Goal: Task Accomplishment & Management: Use online tool/utility

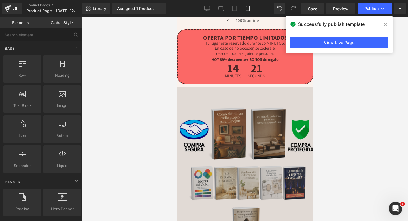
scroll to position [288, 0]
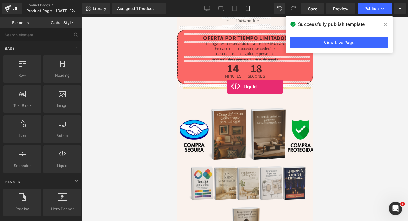
drag, startPoint x: 238, startPoint y: 186, endPoint x: 226, endPoint y: 87, distance: 99.7
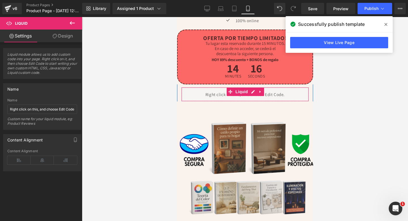
click at [213, 98] on div "Liquid" at bounding box center [245, 94] width 128 height 14
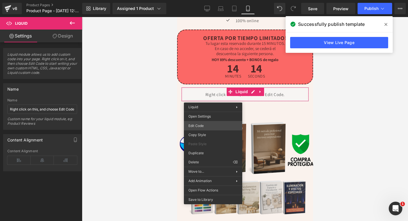
click at [198, 0] on div "Liquid You are previewing how the will restyle your page. You can not edit Elem…" at bounding box center [204, 0] width 408 height 0
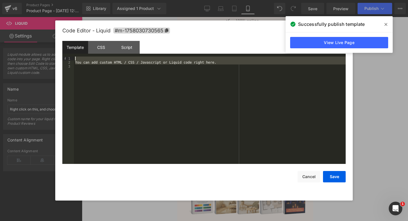
drag, startPoint x: 81, startPoint y: 85, endPoint x: 82, endPoint y: 31, distance: 53.6
click at [82, 31] on div "Code Editor - Liquid #m-1758030730565 Template CSS Script Data 1 2 3 You can ad…" at bounding box center [204, 110] width 284 height 180
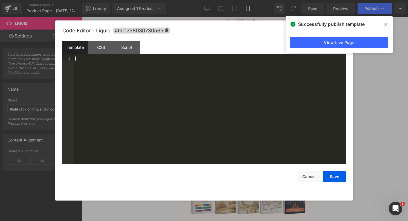
scroll to position [937, 0]
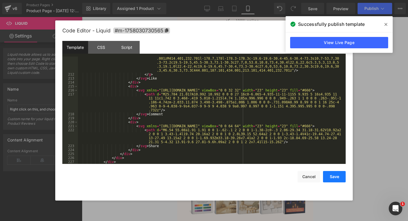
click at [336, 179] on button "Save" at bounding box center [334, 176] width 23 height 11
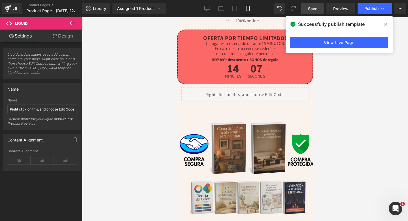
click at [309, 7] on span "Save" at bounding box center [312, 9] width 9 height 6
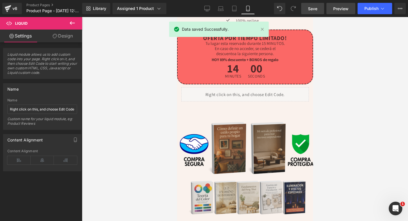
click at [333, 6] on link "Preview" at bounding box center [341, 8] width 29 height 11
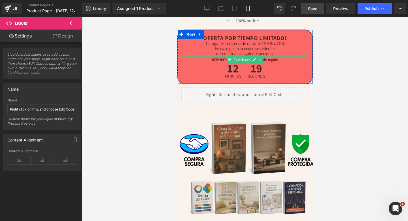
scroll to position [0, 0]
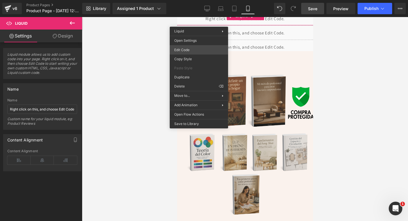
click at [185, 0] on div "Liquid You are previewing how the will restyle your page. You can not edit Elem…" at bounding box center [204, 0] width 408 height 0
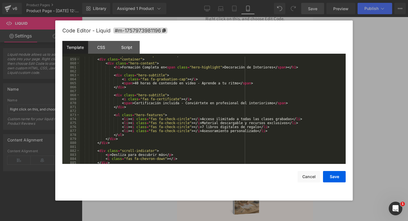
scroll to position [3414, 0]
drag, startPoint x: 135, startPoint y: 83, endPoint x: 150, endPoint y: 84, distance: 15.6
click at [150, 84] on div "< div class = "particles" id = "particles" > </ div > < div class = "container"…" at bounding box center [212, 110] width 264 height 115
click at [201, 85] on div "< div class = "particles" id = "particles" > </ div > < div class = "container"…" at bounding box center [212, 110] width 264 height 115
click at [265, 85] on div "< div class = "particles" id = "particles" > </ div > < div class = "container"…" at bounding box center [212, 110] width 264 height 115
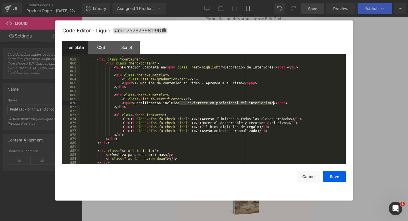
drag, startPoint x: 180, startPoint y: 103, endPoint x: 273, endPoint y: 103, distance: 93.6
click at [273, 103] on div "< div class = "particles" id = "particles" > </ div > < div class = "container"…" at bounding box center [212, 110] width 264 height 115
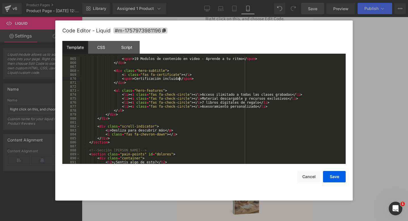
scroll to position [3440, 0]
drag, startPoint x: 259, startPoint y: 105, endPoint x: 231, endPoint y: 107, distance: 28.4
click at [231, 107] on div "< span > 19 Modulos de contenido en video - Aprende a tu ritmo </ span > </ div…" at bounding box center [212, 113] width 264 height 115
click at [332, 178] on button "Save" at bounding box center [334, 176] width 23 height 11
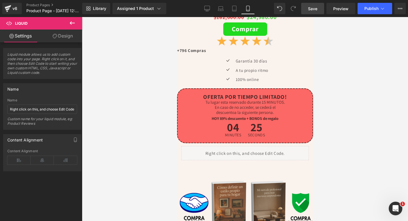
scroll to position [229, 0]
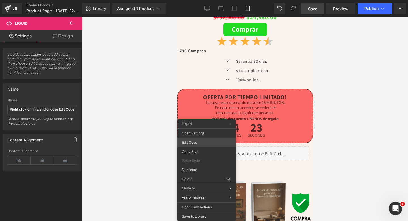
click at [203, 0] on div "Liquid You are previewing how the will restyle your page. You can not edit Elem…" at bounding box center [204, 0] width 408 height 0
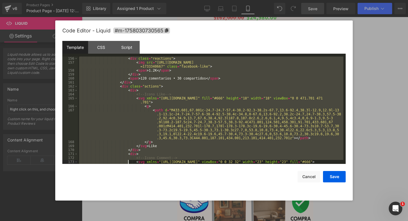
scroll to position [949, 0]
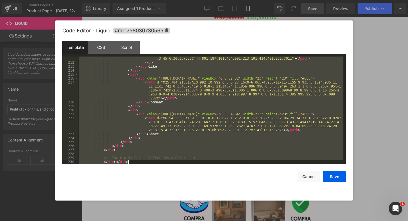
drag, startPoint x: 94, startPoint y: 59, endPoint x: 129, endPoint y: 220, distance: 164.9
click at [129, 220] on body "Liquid You are previewing how the will restyle your page. You can not edit Elem…" at bounding box center [204, 110] width 408 height 221
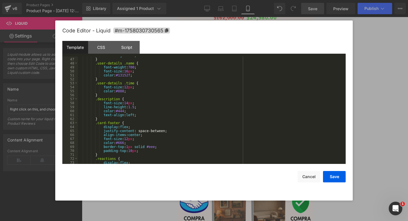
scroll to position [965, 0]
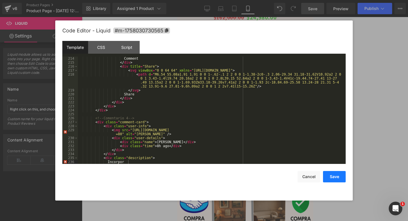
click at [333, 181] on button "Save" at bounding box center [334, 176] width 23 height 11
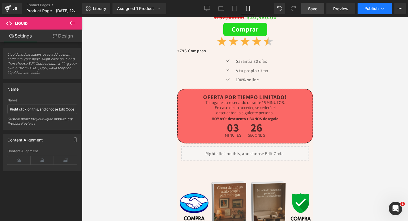
click at [373, 7] on span "Publish" at bounding box center [372, 8] width 14 height 5
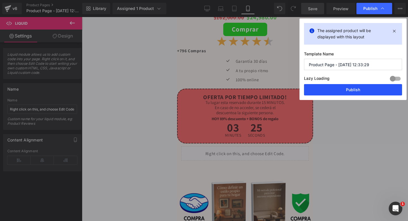
click at [322, 86] on button "Publish" at bounding box center [353, 89] width 98 height 11
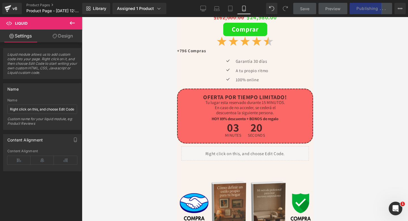
click at [369, 13] on div "Save Preview Publishing . . . Scheduled View Live Page View with current Templa…" at bounding box center [349, 8] width 117 height 11
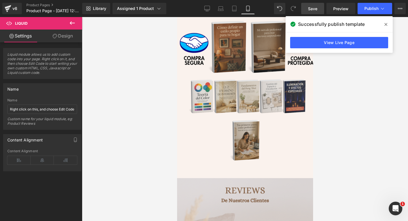
scroll to position [336, 0]
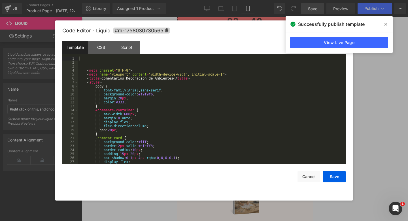
click at [191, 0] on div "Liquid You are previewing how the will restyle your page. You can not edit Elem…" at bounding box center [204, 0] width 408 height 0
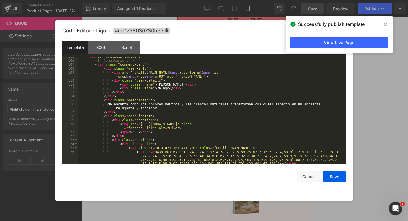
scroll to position [413, 0]
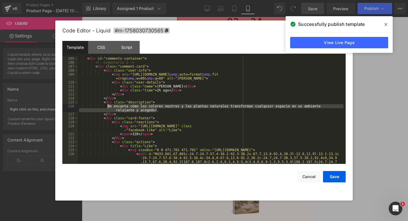
drag, startPoint x: 158, startPoint y: 111, endPoint x: 108, endPoint y: 106, distance: 49.9
click at [108, 106] on div "< div id = "comments-container" > <!-- Comentario 1 --> < div class = "comment-…" at bounding box center [211, 119] width 266 height 127
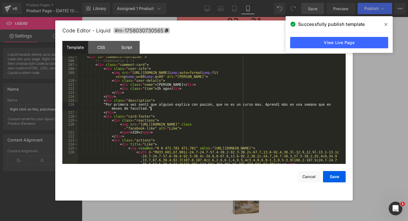
scroll to position [434, 0]
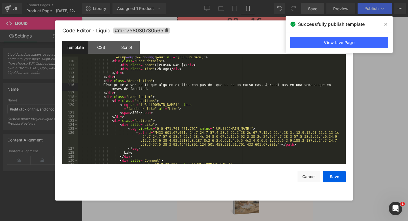
click at [109, 85] on div "< img src = "[URL][DOMAIN_NAME] &amp; auto=format &amp; fit =crop &amp; w=80 &a…" at bounding box center [211, 110] width 266 height 119
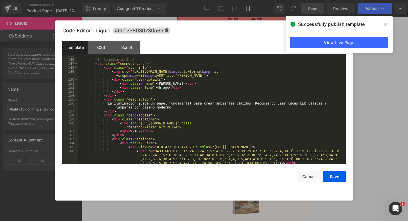
scroll to position [619, 0]
drag, startPoint x: 175, startPoint y: 82, endPoint x: 164, endPoint y: 83, distance: 11.1
click at [163, 83] on div "<!-- Comentario 2 --> < div class = "comment-card" > < div class = "user-info" …" at bounding box center [211, 116] width 266 height 127
click at [168, 83] on div "<!-- Comentario 2 --> < div class = "comment-card" > < div class = "user-info" …" at bounding box center [211, 116] width 266 height 127
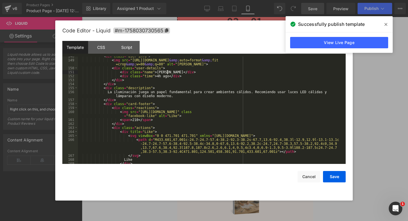
scroll to position [630, 0]
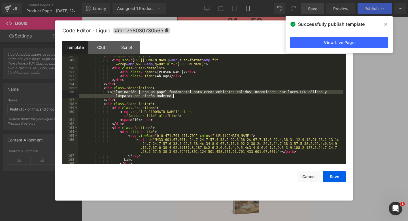
drag, startPoint x: 112, startPoint y: 92, endPoint x: 189, endPoint y: 95, distance: 76.9
click at [189, 95] on div "< div class = "user-info" > < img src = "[URL][DOMAIN_NAME] &amp; auto=format &…" at bounding box center [211, 111] width 266 height 115
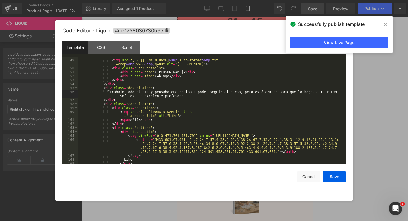
click at [114, 91] on div "< div class = "user-info" > < img src = "[URL][DOMAIN_NAME] &amp; auto=format &…" at bounding box center [211, 111] width 266 height 115
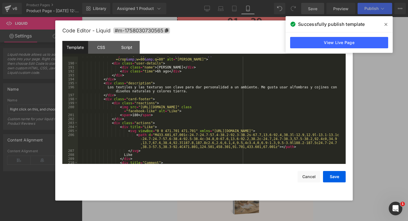
scroll to position [838, 0]
click at [128, 87] on div "< img src = "[URL][DOMAIN_NAME] &amp; auto=format &amp; fit =crop &amp; w=80 &a…" at bounding box center [211, 111] width 266 height 119
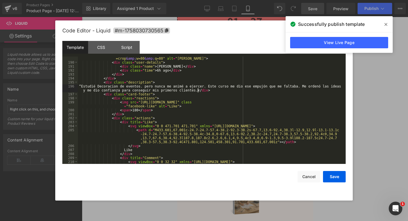
click at [81, 87] on div "< img src = "[URL][DOMAIN_NAME] &amp; auto=format &amp; fit =crop &amp; w=80 &a…" at bounding box center [211, 115] width 266 height 127
click at [282, 89] on div "< img src = "[URL][DOMAIN_NAME] &amp; auto=format &amp; fit =crop &amp; w=80 &a…" at bounding box center [211, 115] width 266 height 127
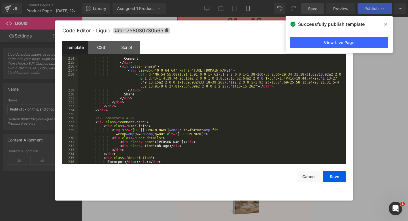
scroll to position [965, 0]
click at [170, 143] on div "Comment </ div > < div title = "Share" > < svg viewBox = "0 0 64 64" xmlns = "[…" at bounding box center [211, 113] width 266 height 115
drag, startPoint x: 170, startPoint y: 143, endPoint x: 165, endPoint y: 143, distance: 5.7
click at [165, 143] on div "Comment </ div > < div title = "Share" > < svg viewBox = "0 0 64 64" xmlns = "[…" at bounding box center [211, 113] width 266 height 115
click at [159, 147] on div "Comment </ div > < div title = "Share" > < svg viewBox = "0 0 64 64" xmlns = "[…" at bounding box center [211, 113] width 266 height 115
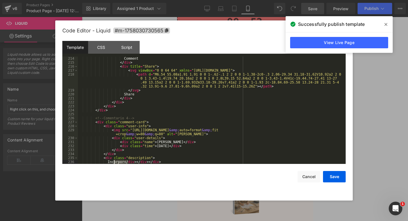
click at [114, 163] on div "Comment </ div > < div title = "Share" > < svg viewBox = "0 0 64 64" xmlns = "[…" at bounding box center [211, 113] width 266 height 115
click at [127, 163] on div "Comment </ div > < div title = "Share" > < svg viewBox = "0 0 64 64" xmlns = "[…" at bounding box center [211, 113] width 266 height 115
drag, startPoint x: 128, startPoint y: 163, endPoint x: 109, endPoint y: 163, distance: 18.7
click at [109, 163] on div "Comment </ div > < div title = "Share" > < svg viewBox = "0 0 64 64" xmlns = "[…" at bounding box center [211, 113] width 266 height 115
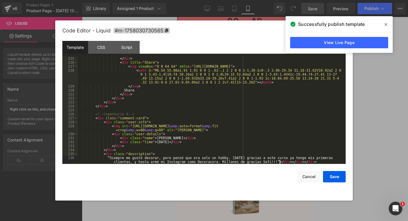
scroll to position [969, 0]
click at [112, 159] on div "</ div > < div title = "Share" > < svg viewBox = "0 0 64 64" xmlns = "[URL][DOM…" at bounding box center [211, 115] width 266 height 119
click at [333, 176] on button "Save" at bounding box center [334, 176] width 23 height 11
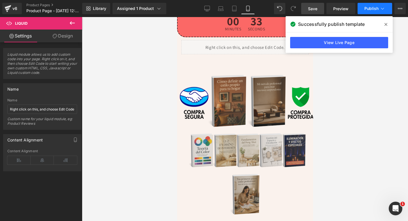
click at [362, 7] on button "Publish" at bounding box center [375, 8] width 35 height 11
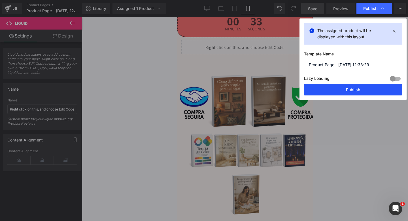
click at [319, 92] on button "Publish" at bounding box center [353, 89] width 98 height 11
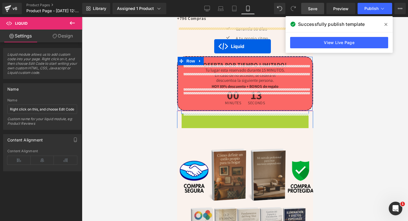
scroll to position [256, 0]
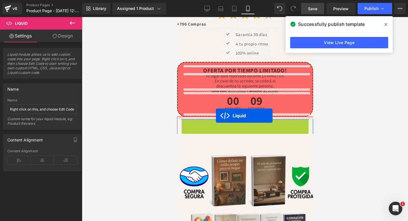
drag, startPoint x: 228, startPoint y: 44, endPoint x: 216, endPoint y: 115, distance: 72.8
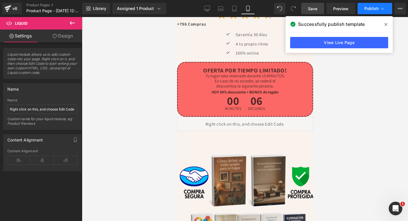
click at [371, 9] on span "Publish" at bounding box center [372, 8] width 14 height 5
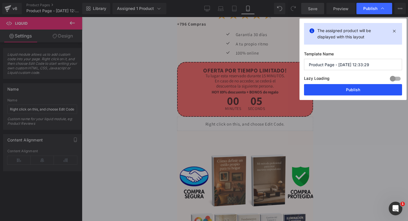
click at [319, 88] on button "Publish" at bounding box center [353, 89] width 98 height 11
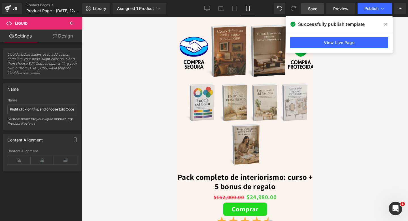
scroll to position [0, 0]
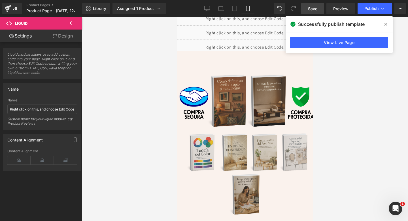
click at [294, 8] on icon at bounding box center [293, 8] width 5 height 5
click at [385, 20] on span at bounding box center [386, 24] width 9 height 9
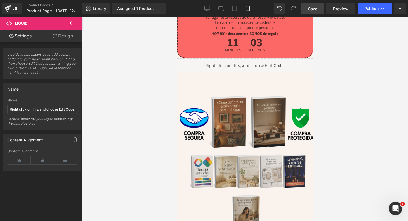
scroll to position [328, 0]
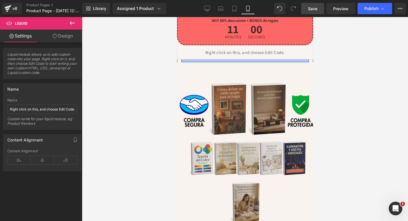
click at [225, 62] on div at bounding box center [245, 60] width 128 height 3
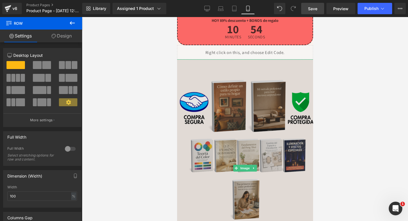
drag, startPoint x: 206, startPoint y: 62, endPoint x: 228, endPoint y: 75, distance: 25.4
click at [228, 75] on div "Sale Off (P) Image Pack completo de interiorismo: curso + 5 bonus de regalo (P)…" at bounding box center [245, 96] width 136 height 741
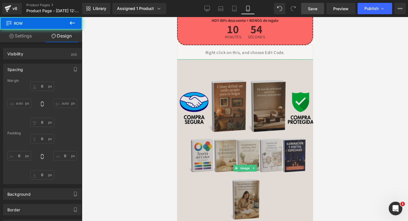
type input "0"
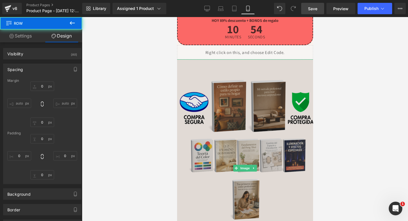
type input "0"
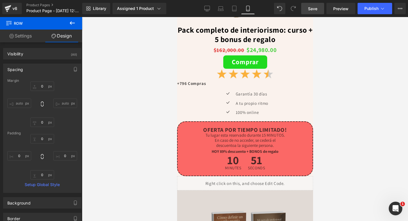
scroll to position [226, 0]
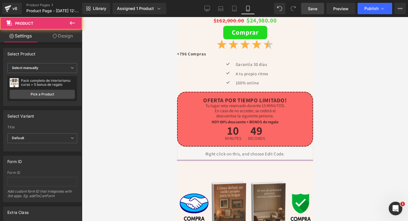
drag, startPoint x: 230, startPoint y: 159, endPoint x: 231, endPoint y: 155, distance: 4.0
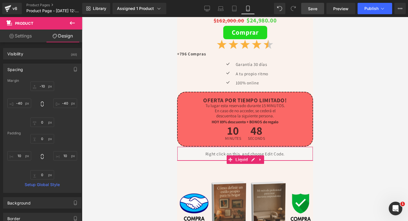
click at [230, 151] on div "Liquid" at bounding box center [245, 153] width 136 height 14
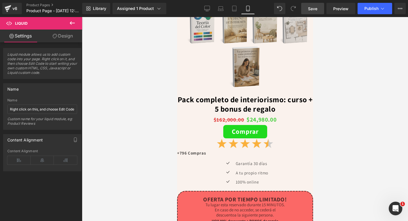
scroll to position [284, 0]
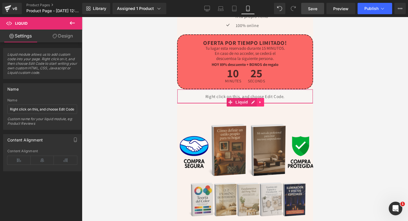
click at [261, 100] on icon at bounding box center [260, 102] width 4 height 4
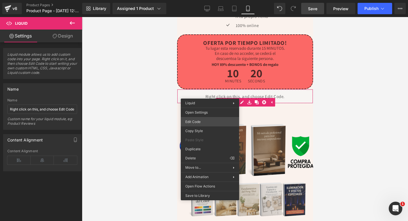
click at [197, 0] on div "Liquid You are previewing how the will restyle your page. You can not edit Elem…" at bounding box center [204, 0] width 408 height 0
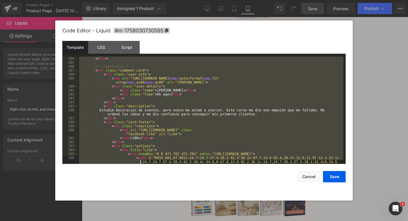
scroll to position [969, 0]
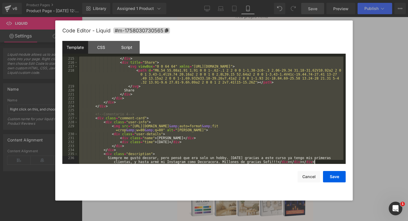
drag, startPoint x: 93, startPoint y: 64, endPoint x: 118, endPoint y: 220, distance: 158.3
click at [118, 220] on body "Liquid You are previewing how the will restyle your page. You can not edit Elem…" at bounding box center [204, 110] width 408 height 221
click at [334, 178] on button "Save" at bounding box center [334, 176] width 23 height 11
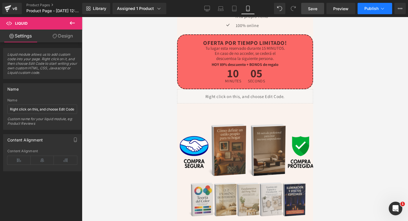
click at [363, 8] on button "Publish" at bounding box center [375, 8] width 35 height 11
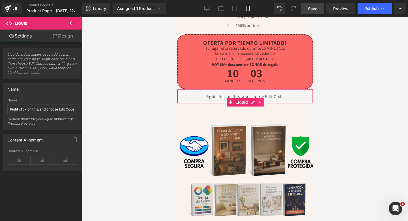
click at [259, 99] on link at bounding box center [260, 102] width 7 height 9
click at [267, 101] on link at bounding box center [263, 102] width 7 height 9
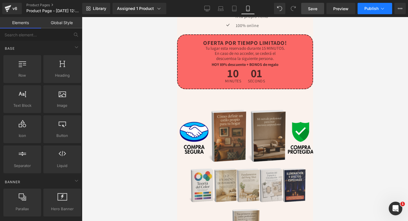
click at [372, 9] on span "Publish" at bounding box center [372, 8] width 14 height 5
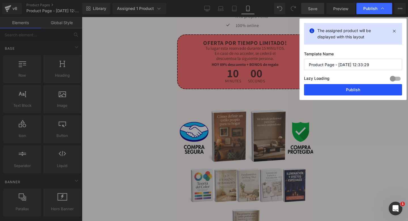
click at [321, 86] on button "Publish" at bounding box center [353, 89] width 98 height 11
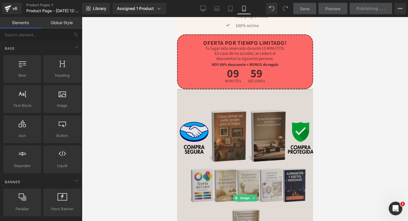
scroll to position [0, 0]
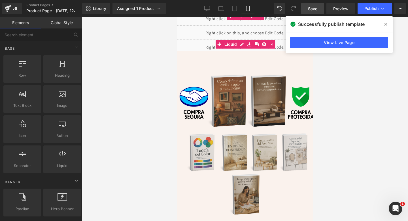
click at [271, 46] on link at bounding box center [271, 44] width 7 height 9
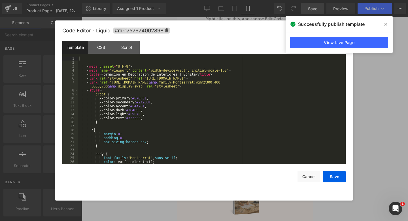
click at [196, 0] on div "Liquid You are previewing how the will restyle your page. You can not edit Elem…" at bounding box center [204, 0] width 408 height 0
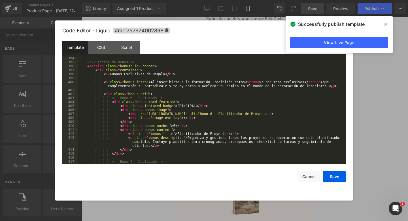
scroll to position [1566, 0]
click at [389, 25] on span at bounding box center [386, 24] width 9 height 9
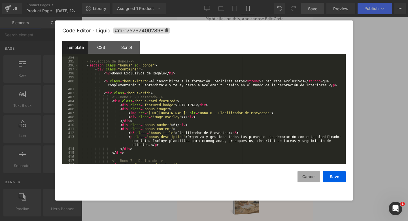
click at [316, 178] on button "Cancel" at bounding box center [309, 176] width 23 height 11
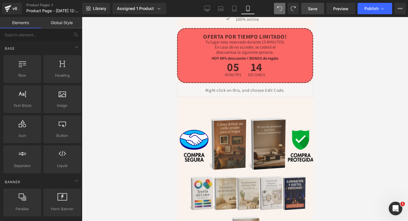
scroll to position [288, 0]
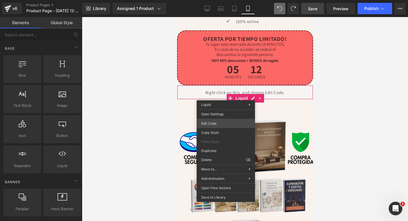
click at [214, 0] on div "Liquid You are previewing how the will restyle your page. You can not edit Elem…" at bounding box center [204, 0] width 408 height 0
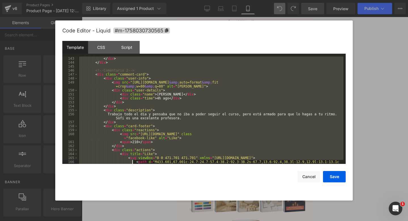
scroll to position [969, 0]
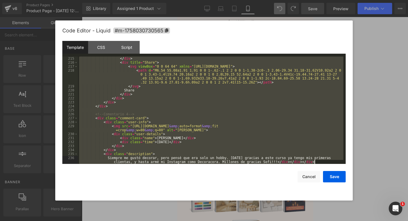
drag, startPoint x: 102, startPoint y: 63, endPoint x: 132, endPoint y: 220, distance: 159.9
click at [132, 220] on body "Liquid You are previewing how the will restyle your page. You can not edit Elem…" at bounding box center [204, 110] width 408 height 221
